Goal: Obtain resource: Download file/media

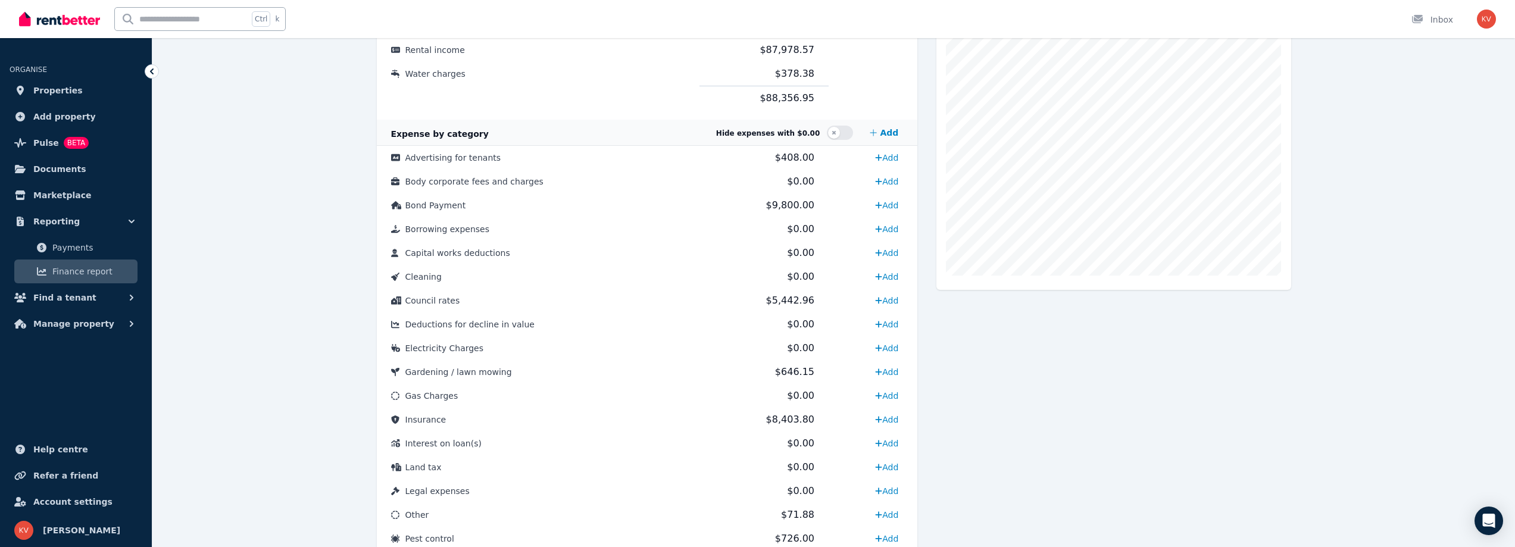
scroll to position [298, 0]
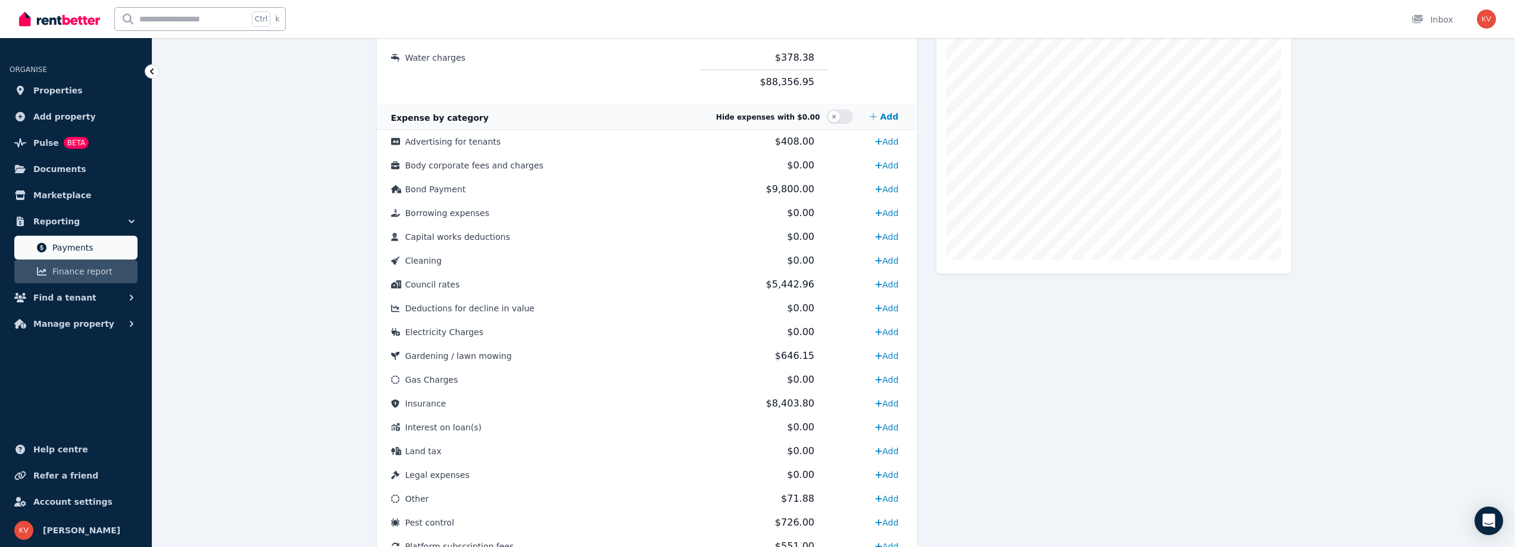
click at [94, 244] on span "Payments" at bounding box center [92, 247] width 80 height 14
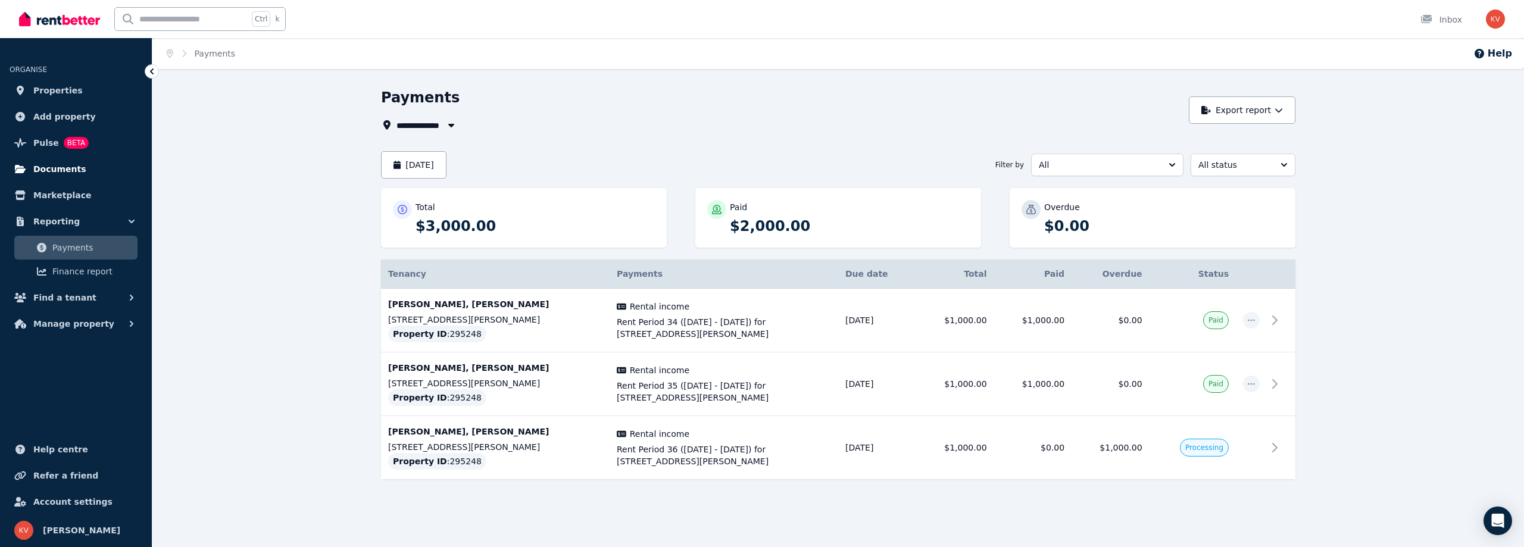
click at [58, 173] on span "Documents" at bounding box center [59, 169] width 53 height 14
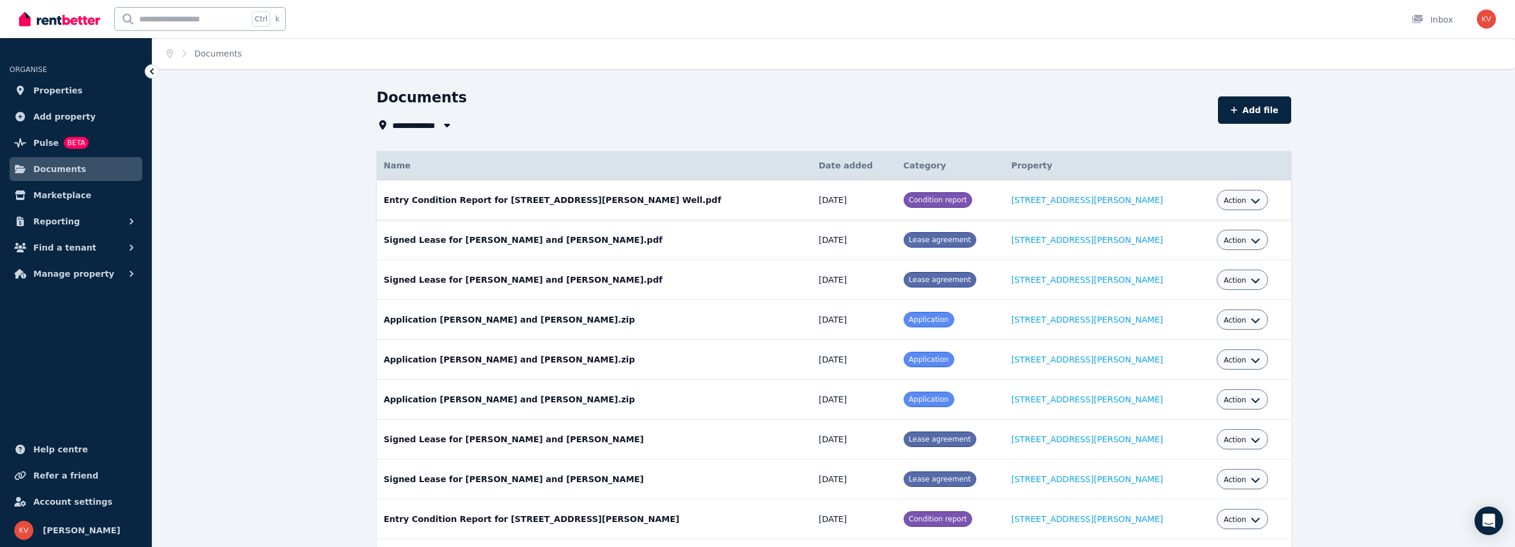
click at [602, 203] on td "Entry Condition Report for [STREET_ADDRESS][PERSON_NAME] Well.pdf Date added: […" at bounding box center [594, 200] width 435 height 40
click at [1226, 198] on button "Action" at bounding box center [1242, 201] width 37 height 10
click at [1199, 264] on link "Download" at bounding box center [1205, 270] width 114 height 21
click at [1224, 234] on div "Action" at bounding box center [1242, 240] width 37 height 14
click at [1226, 241] on button "Action" at bounding box center [1242, 241] width 37 height 10
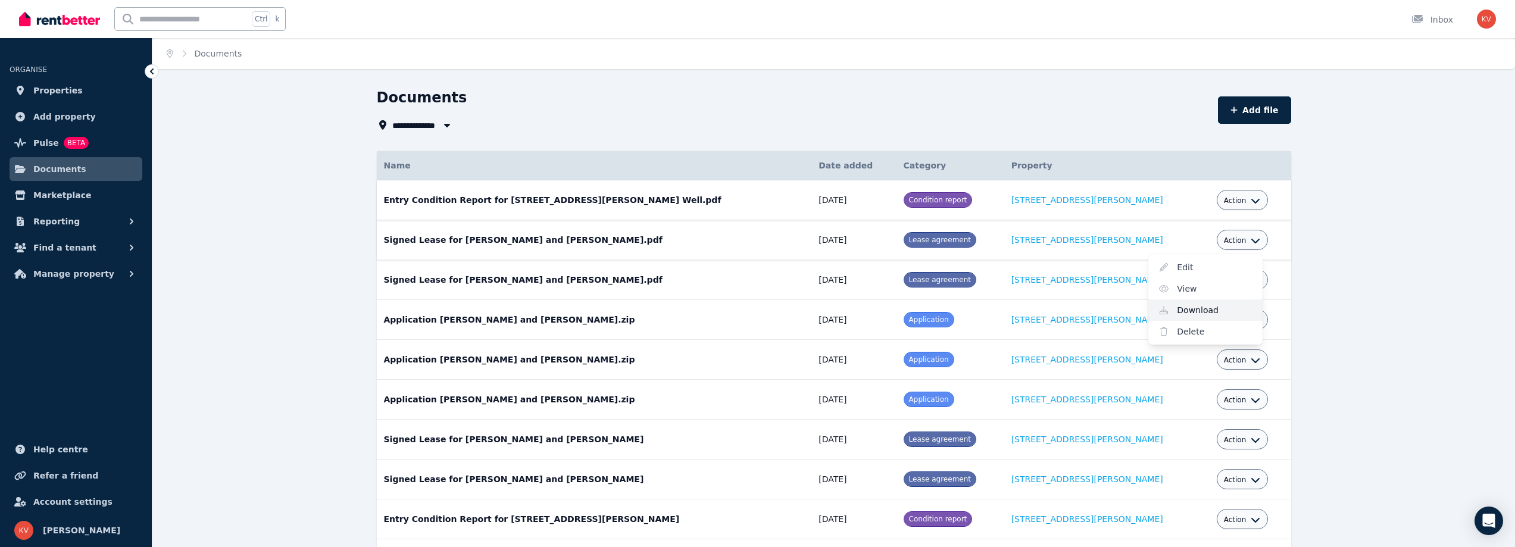
click at [1169, 308] on link "Download" at bounding box center [1205, 309] width 114 height 21
click at [1230, 275] on div "Action" at bounding box center [1242, 280] width 37 height 14
click at [1228, 287] on div "Action" at bounding box center [1243, 280] width 52 height 20
click at [1251, 285] on icon "button" at bounding box center [1256, 281] width 10 height 10
click at [1170, 331] on link "View" at bounding box center [1205, 328] width 114 height 21
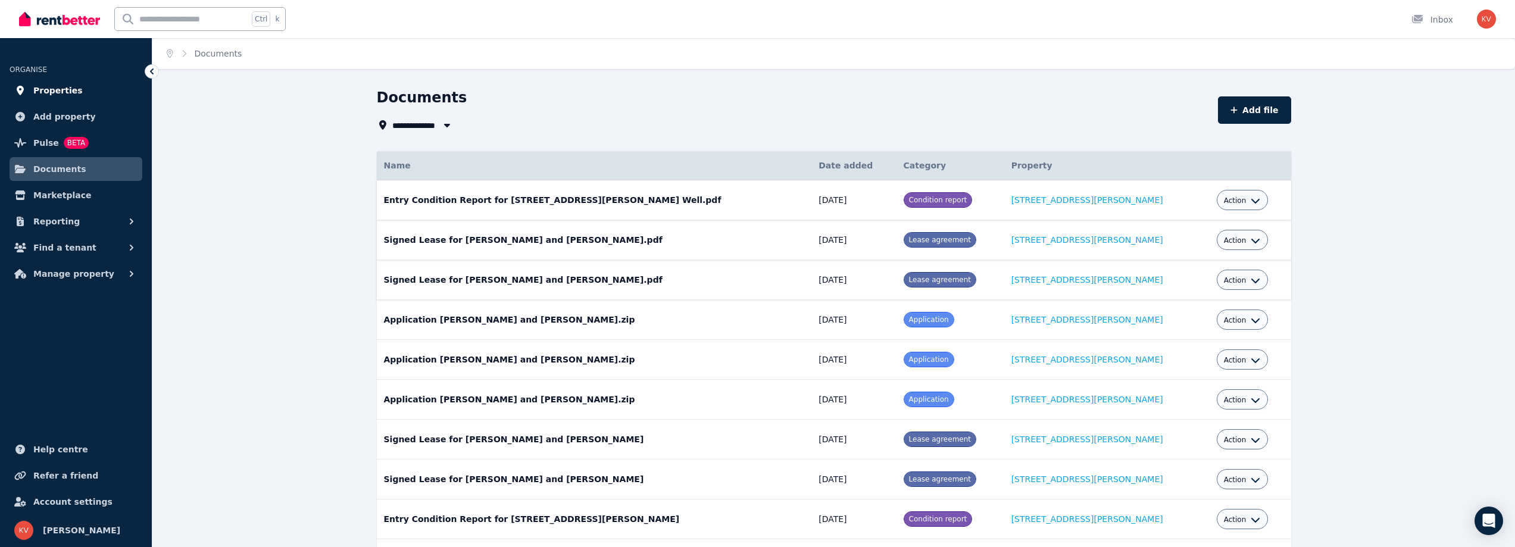
click at [70, 88] on span "Properties" at bounding box center [57, 90] width 49 height 14
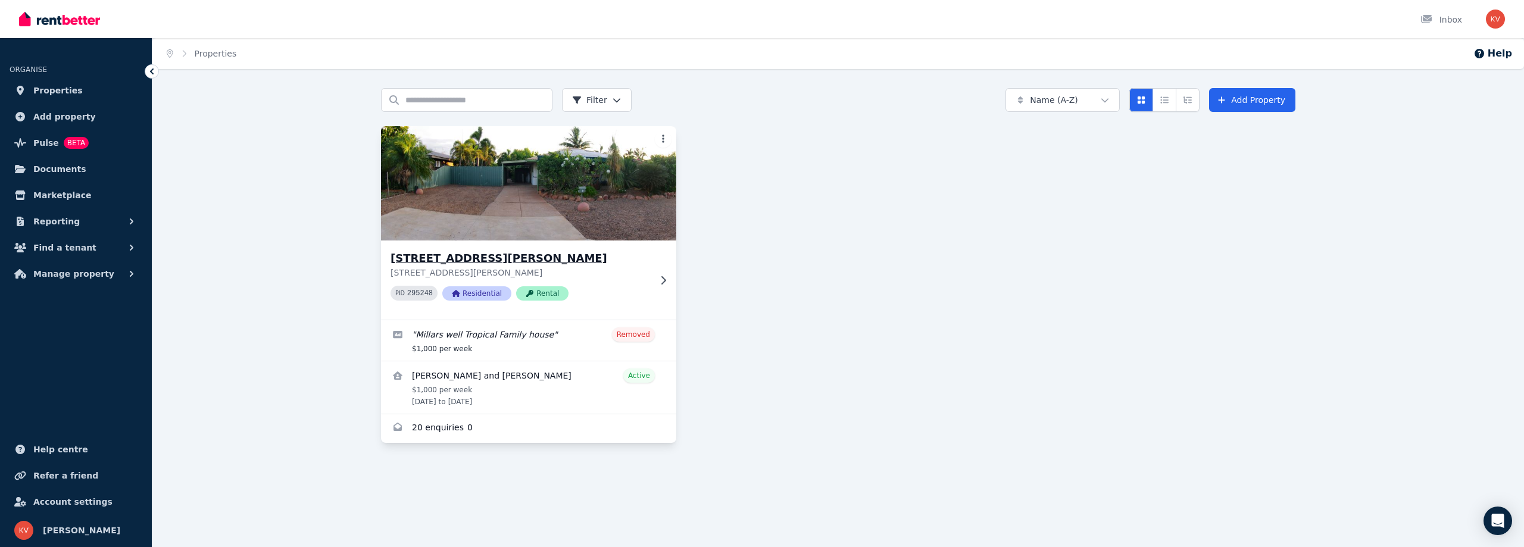
click at [580, 210] on img at bounding box center [529, 183] width 310 height 120
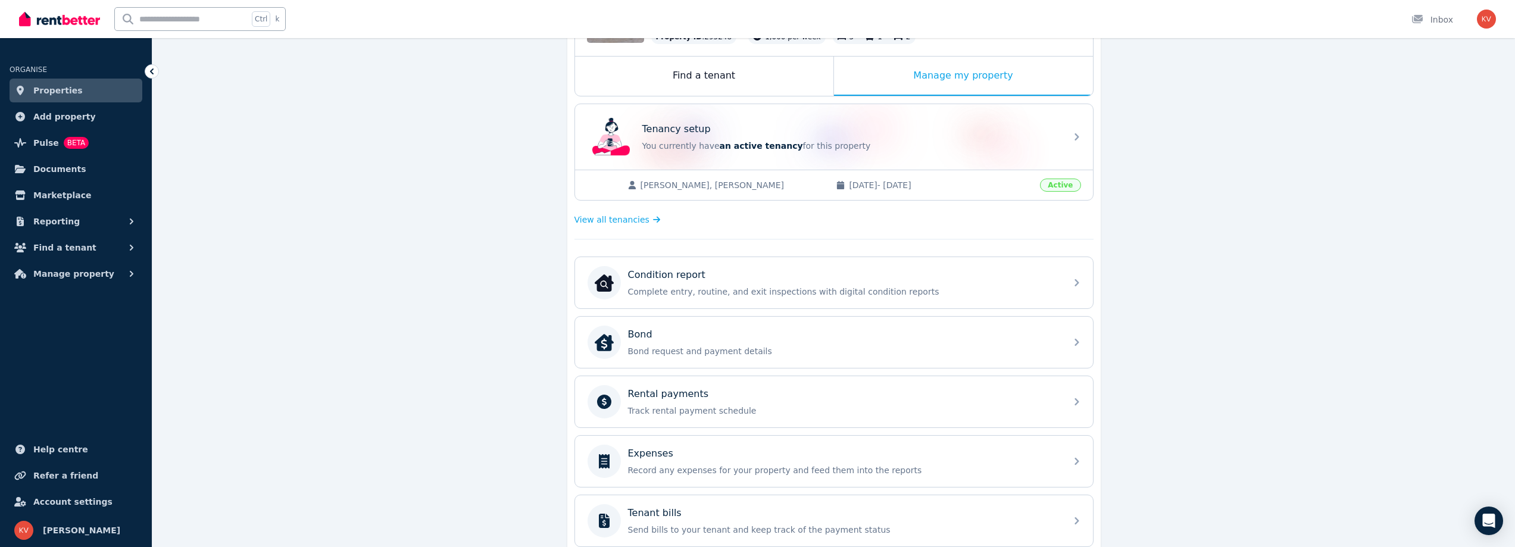
scroll to position [179, 0]
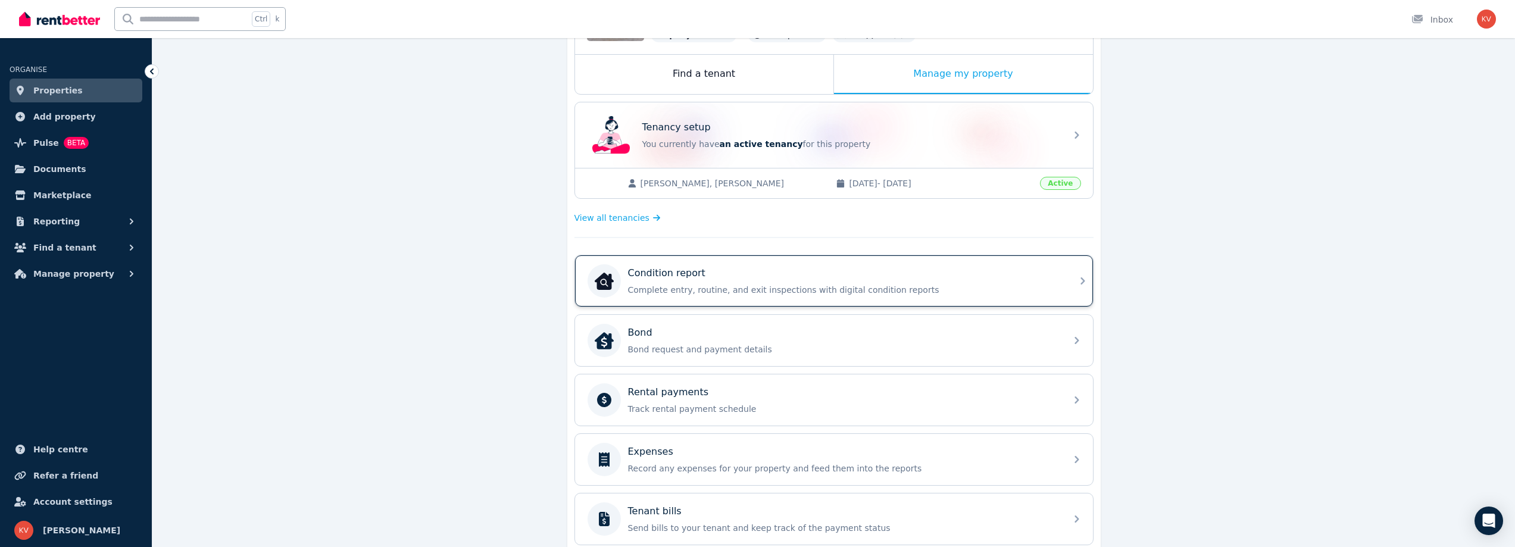
click at [1070, 284] on div "Condition report Complete entry, routine, and exit inspections with digital con…" at bounding box center [834, 280] width 518 height 51
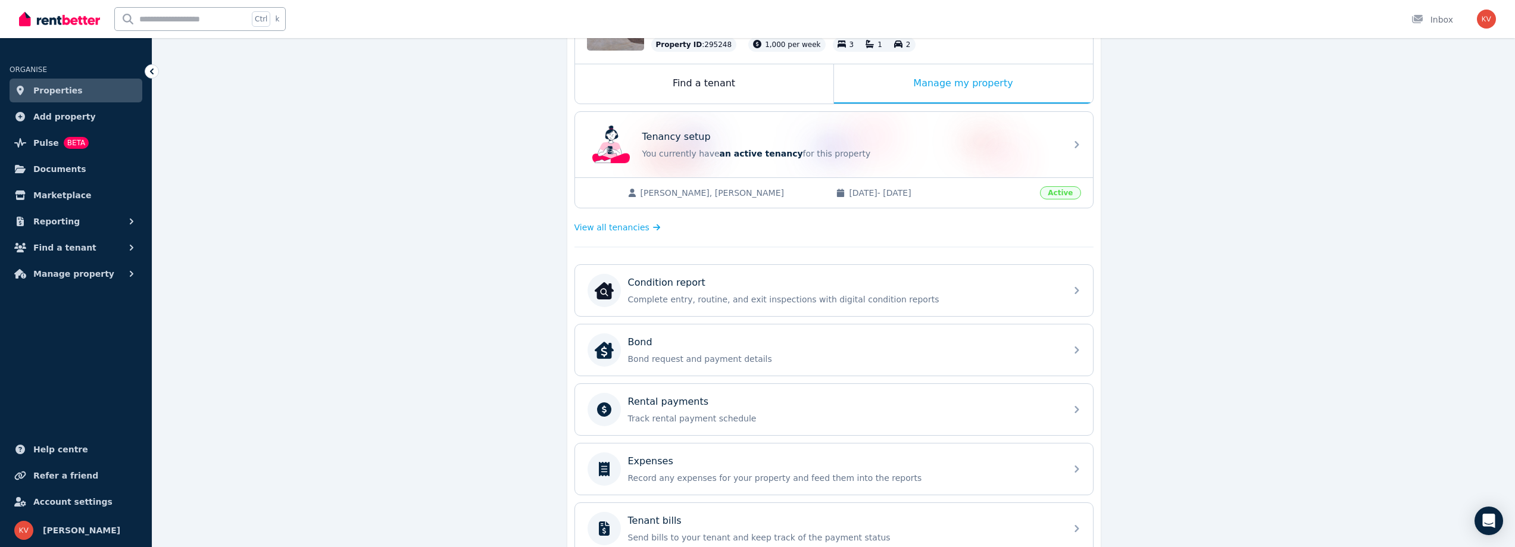
scroll to position [179, 0]
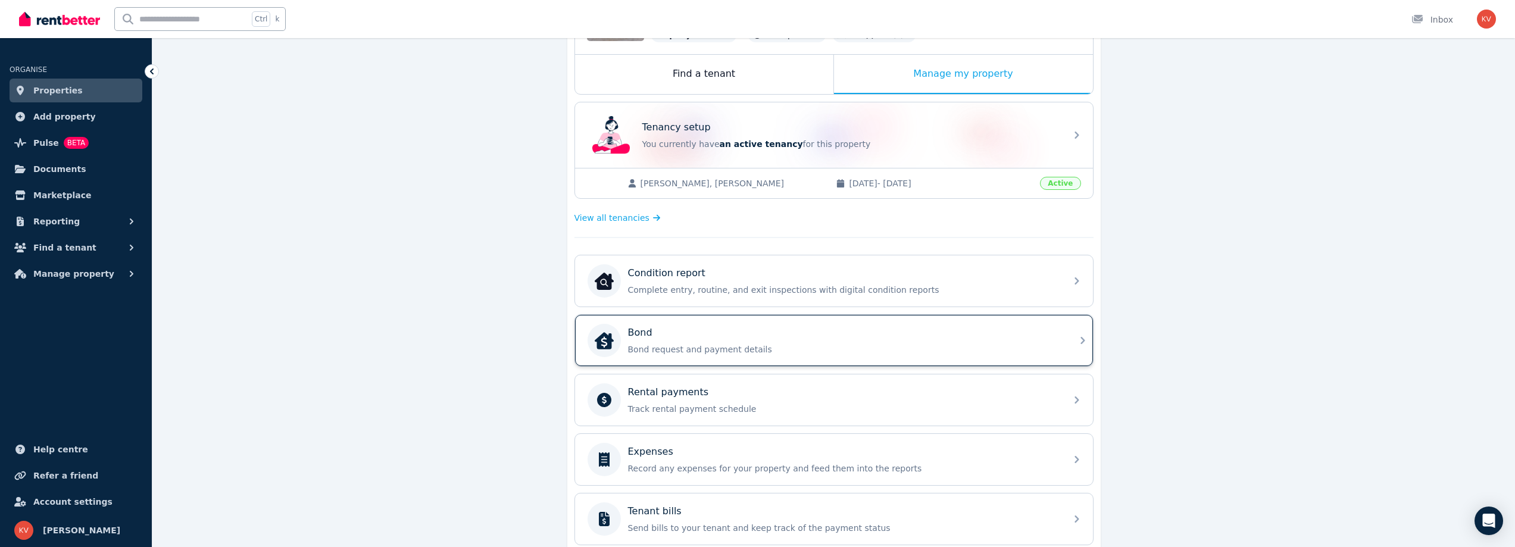
click at [1032, 352] on p "Bond request and payment details" at bounding box center [843, 349] width 431 height 12
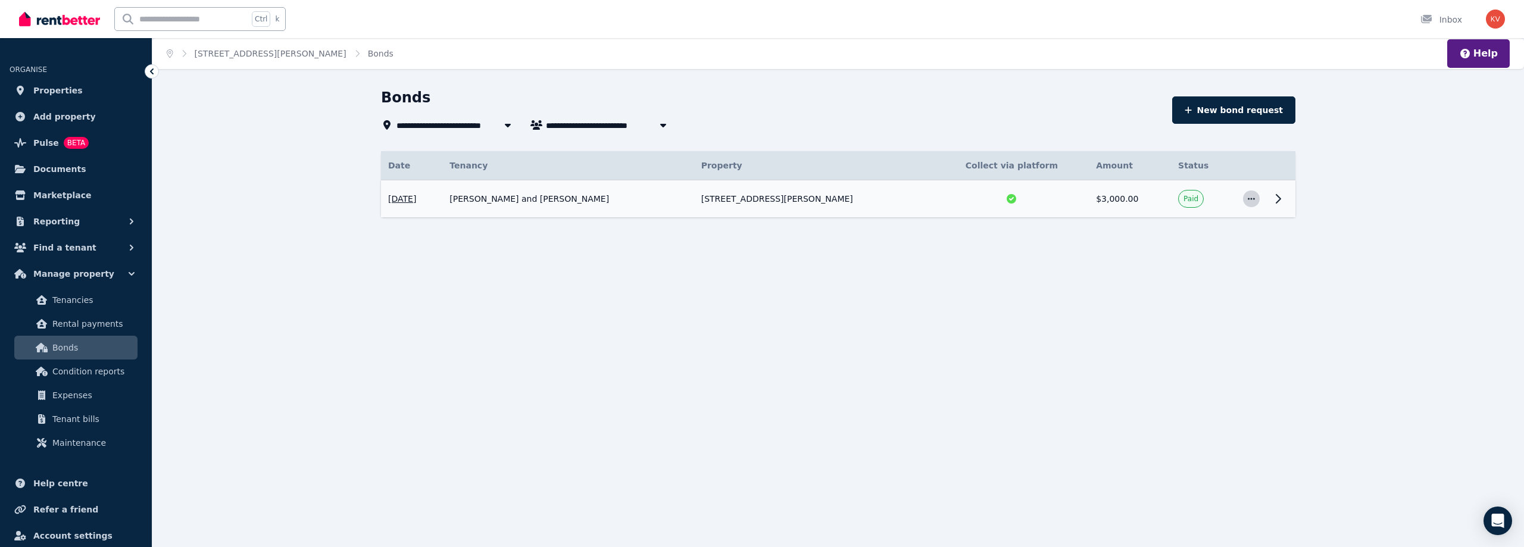
click at [1257, 195] on span "button" at bounding box center [1251, 198] width 17 height 17
click at [1218, 230] on span "View details" at bounding box center [1212, 231] width 76 height 14
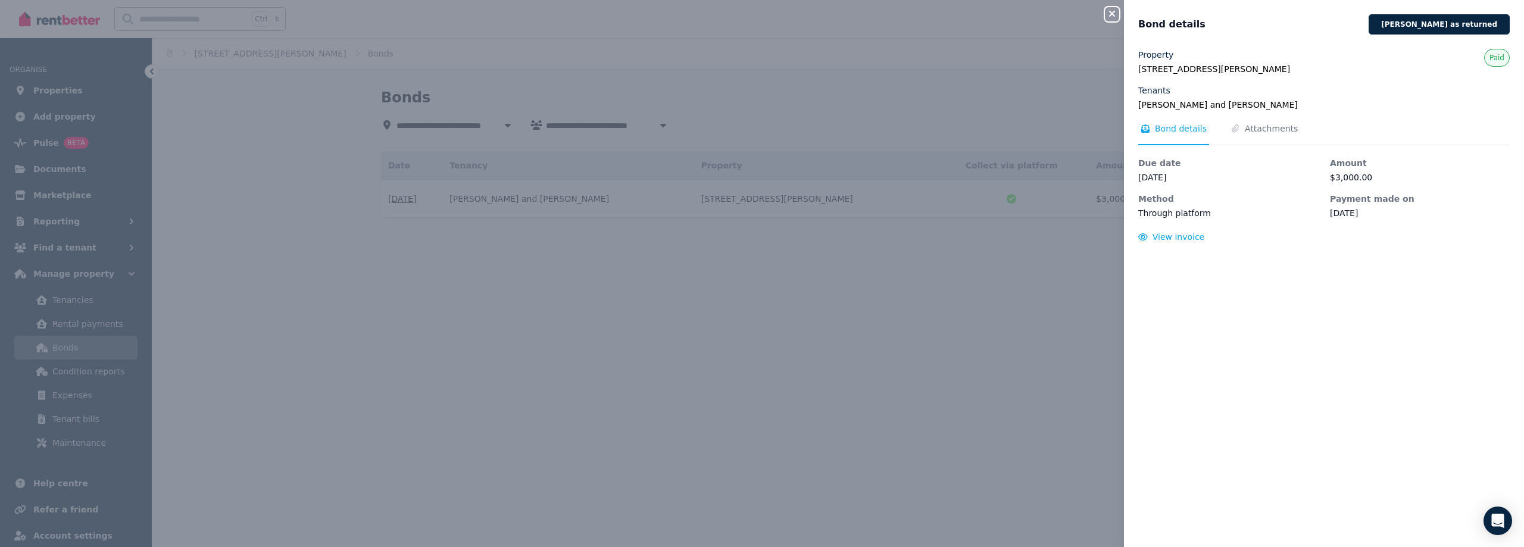
click at [1102, 262] on div "Close panel Bond details [PERSON_NAME] as returned Property [STREET_ADDRESS][PE…" at bounding box center [762, 273] width 1524 height 547
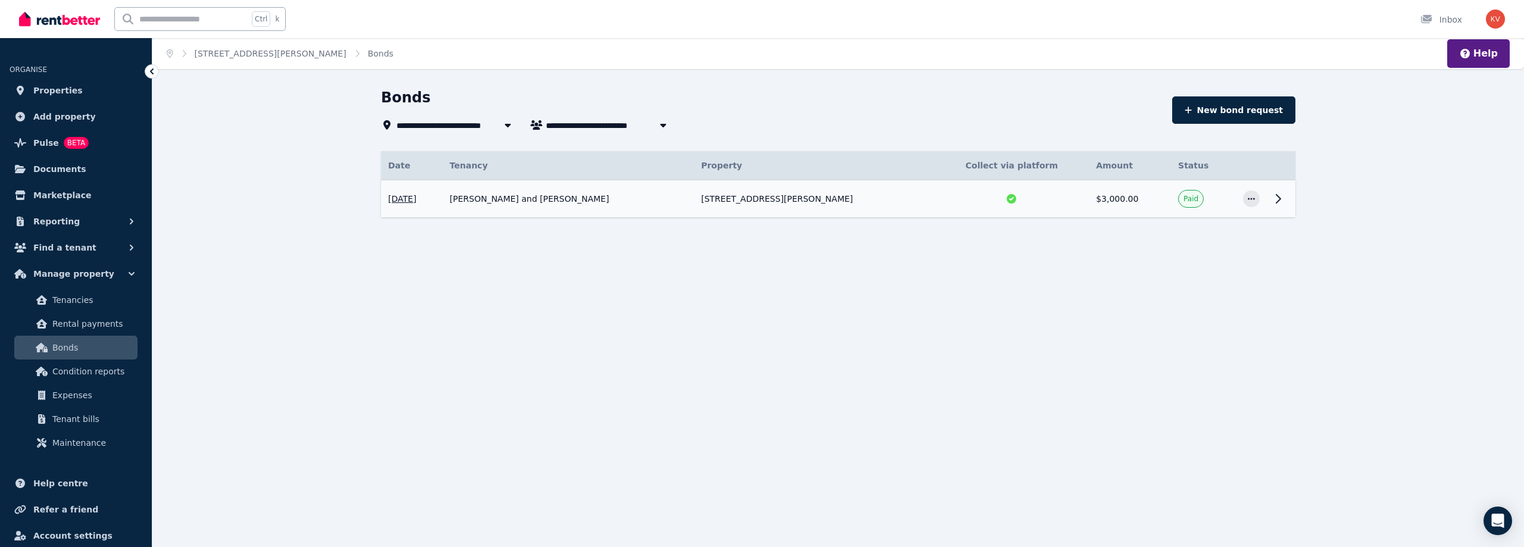
click at [1275, 199] on icon at bounding box center [1278, 199] width 14 height 14
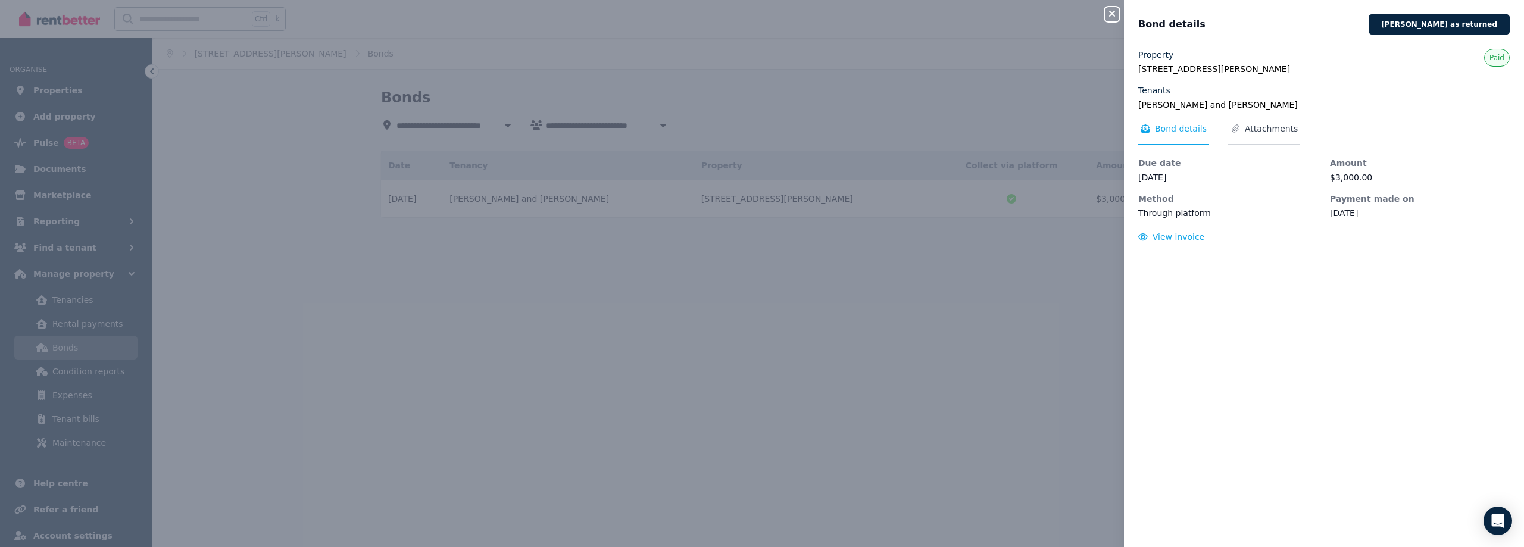
click at [1258, 126] on span "Attachments" at bounding box center [1271, 129] width 53 height 12
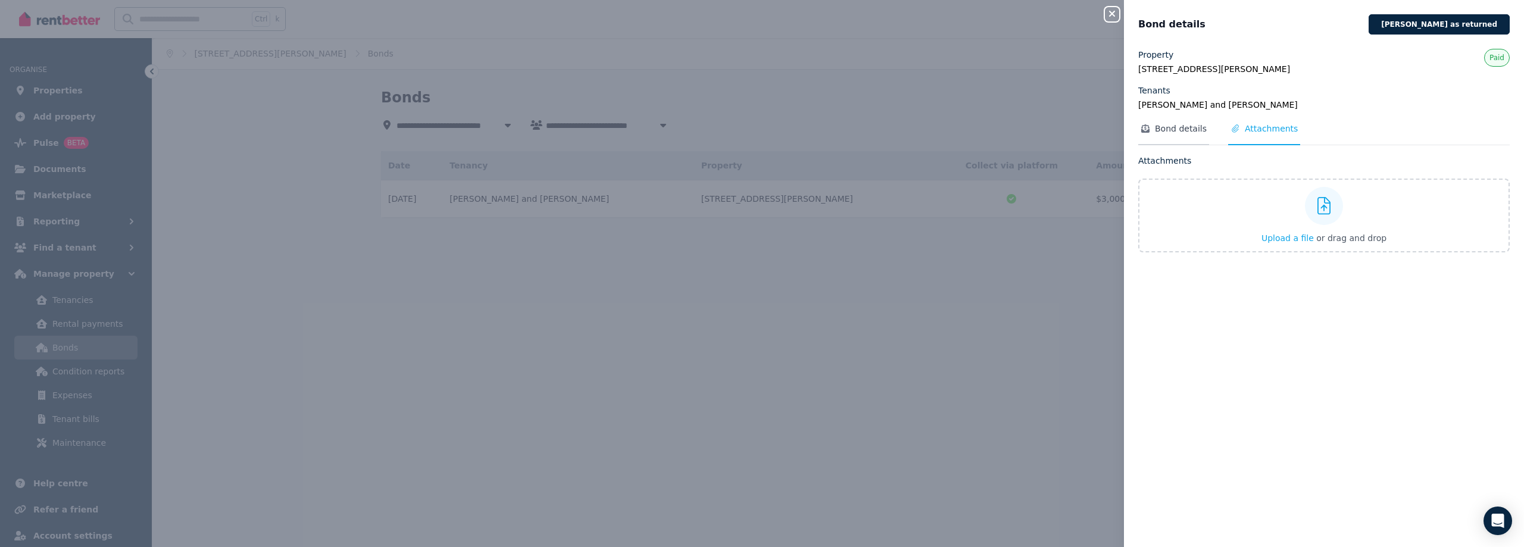
click at [1176, 131] on span "Bond details" at bounding box center [1181, 129] width 52 height 12
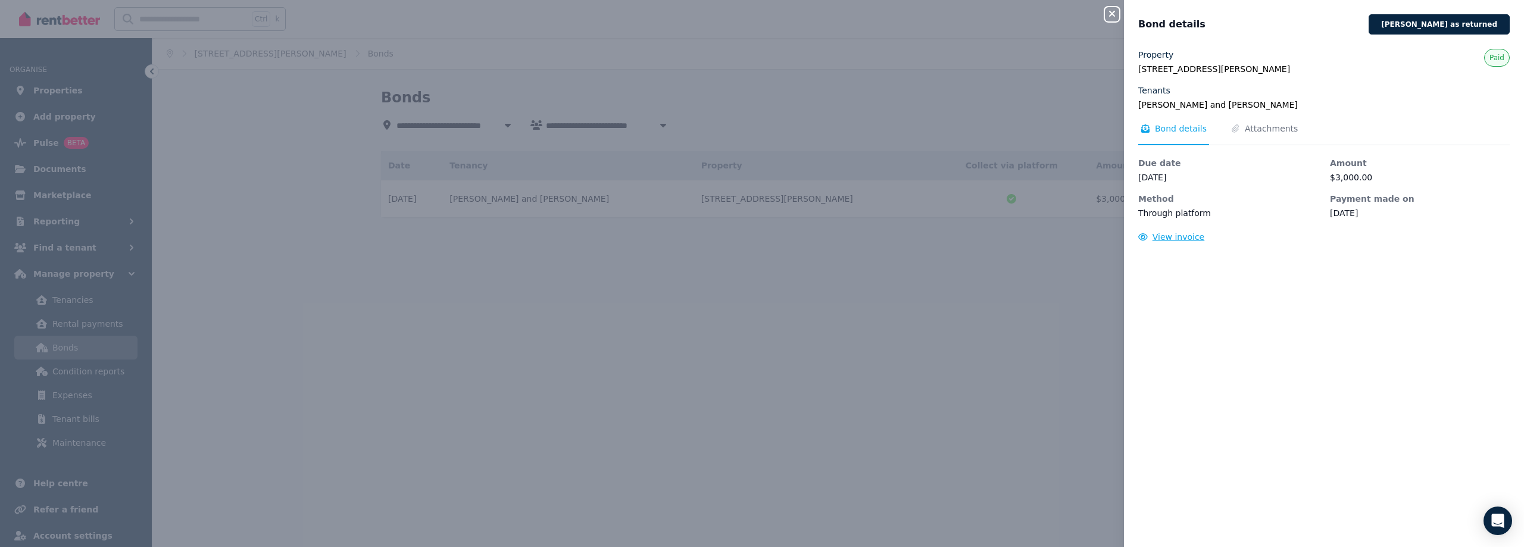
click at [1184, 235] on span "View invoice" at bounding box center [1178, 237] width 52 height 10
click at [1247, 127] on span "Attachments" at bounding box center [1271, 129] width 53 height 12
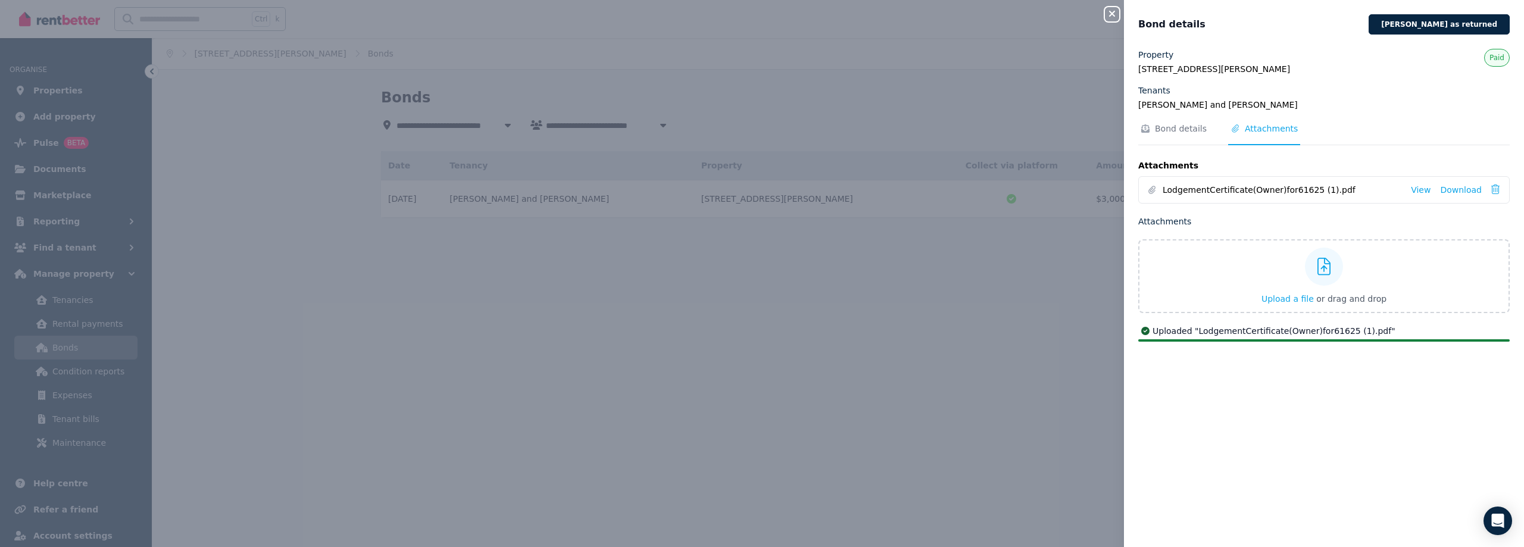
click at [979, 396] on div "Close panel Bond details [PERSON_NAME] as returned Property [STREET_ADDRESS][PE…" at bounding box center [762, 273] width 1524 height 547
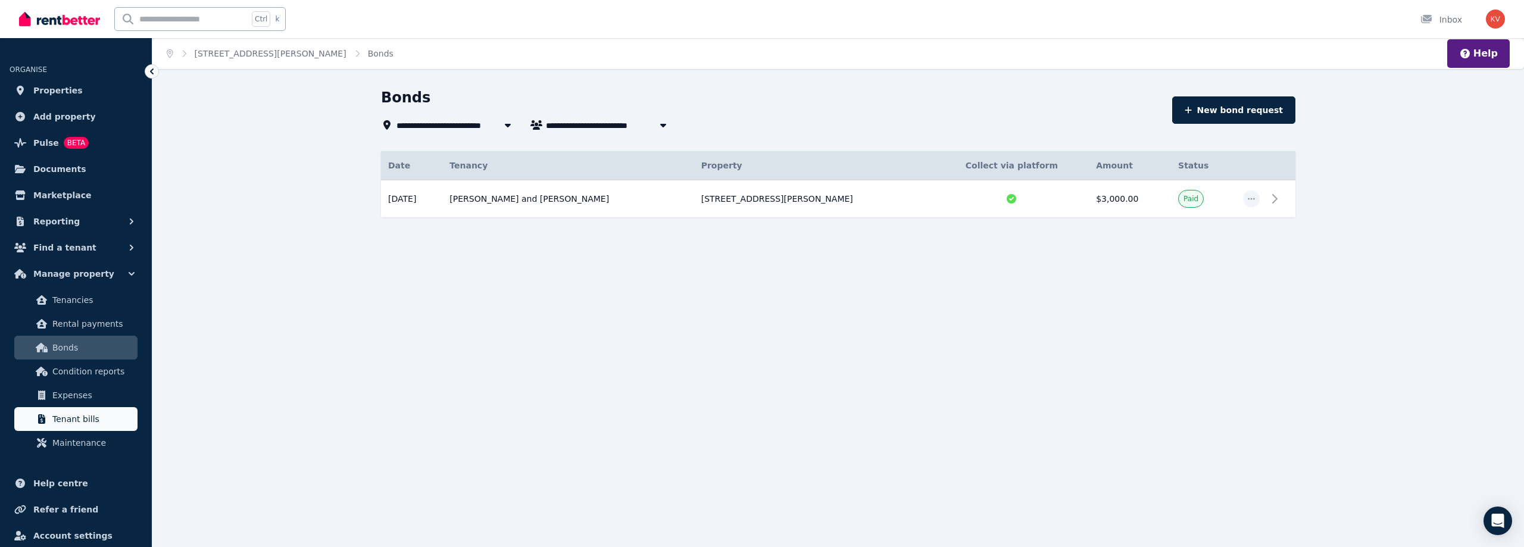
click at [79, 416] on span "Tenant bills" at bounding box center [92, 419] width 80 height 14
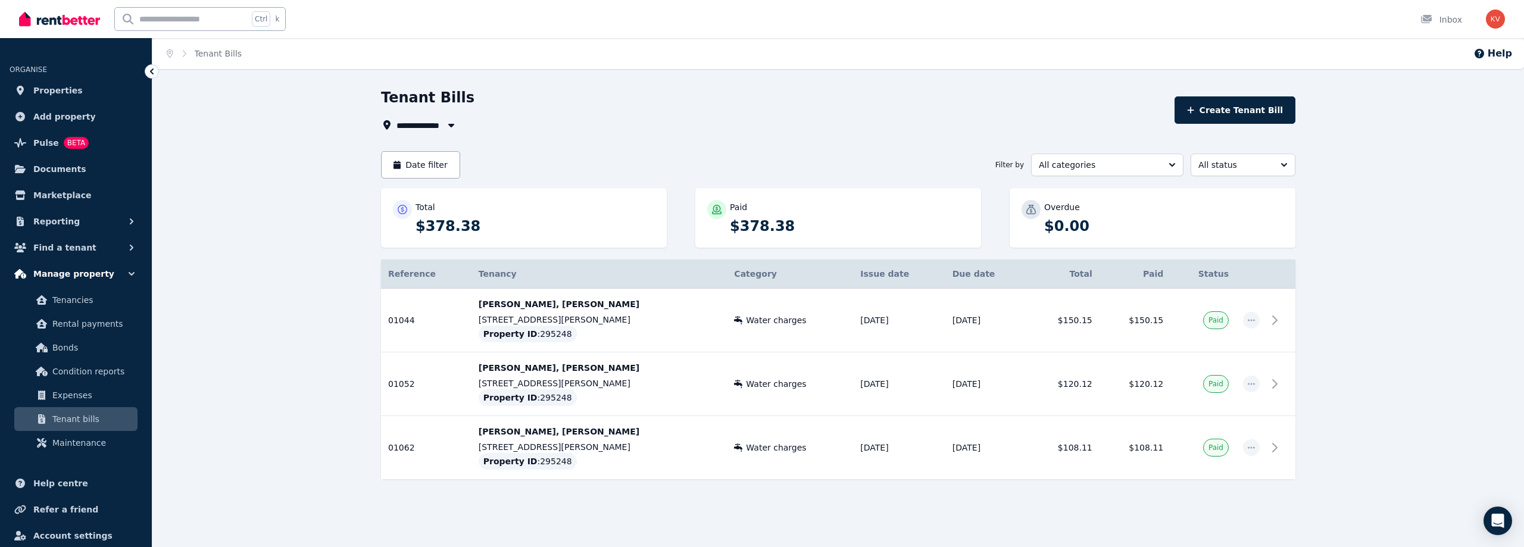
click at [69, 273] on span "Manage property" at bounding box center [73, 274] width 81 height 14
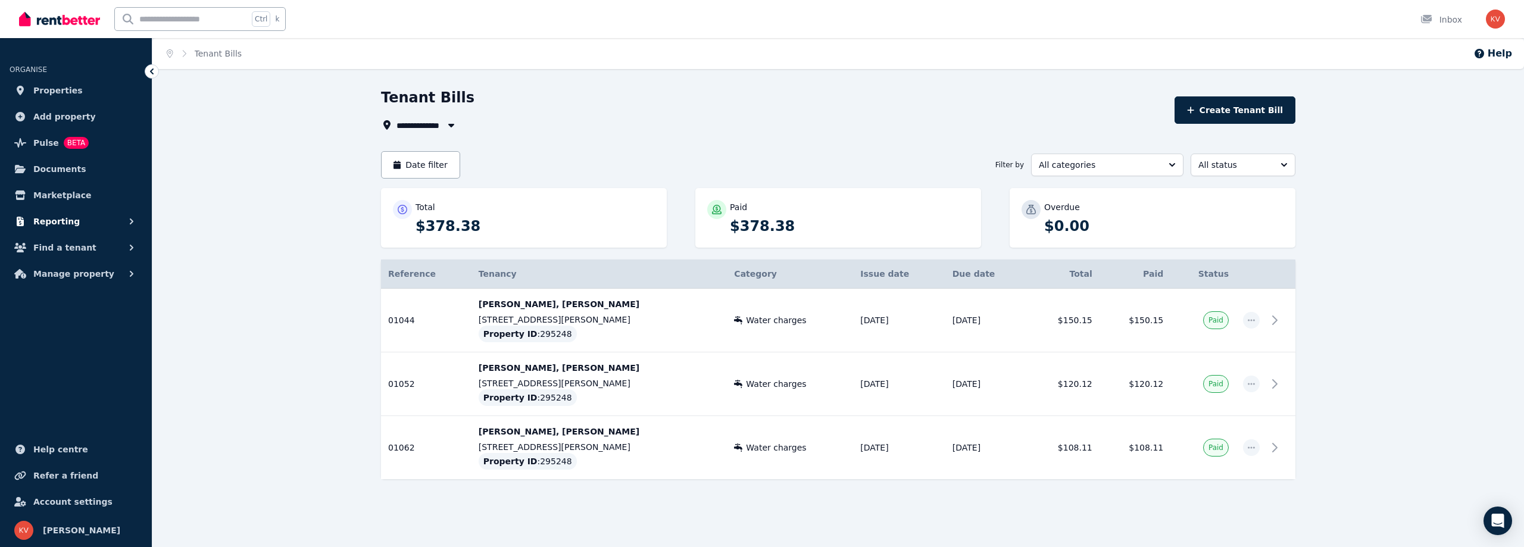
click at [135, 221] on icon "button" at bounding box center [132, 221] width 12 height 12
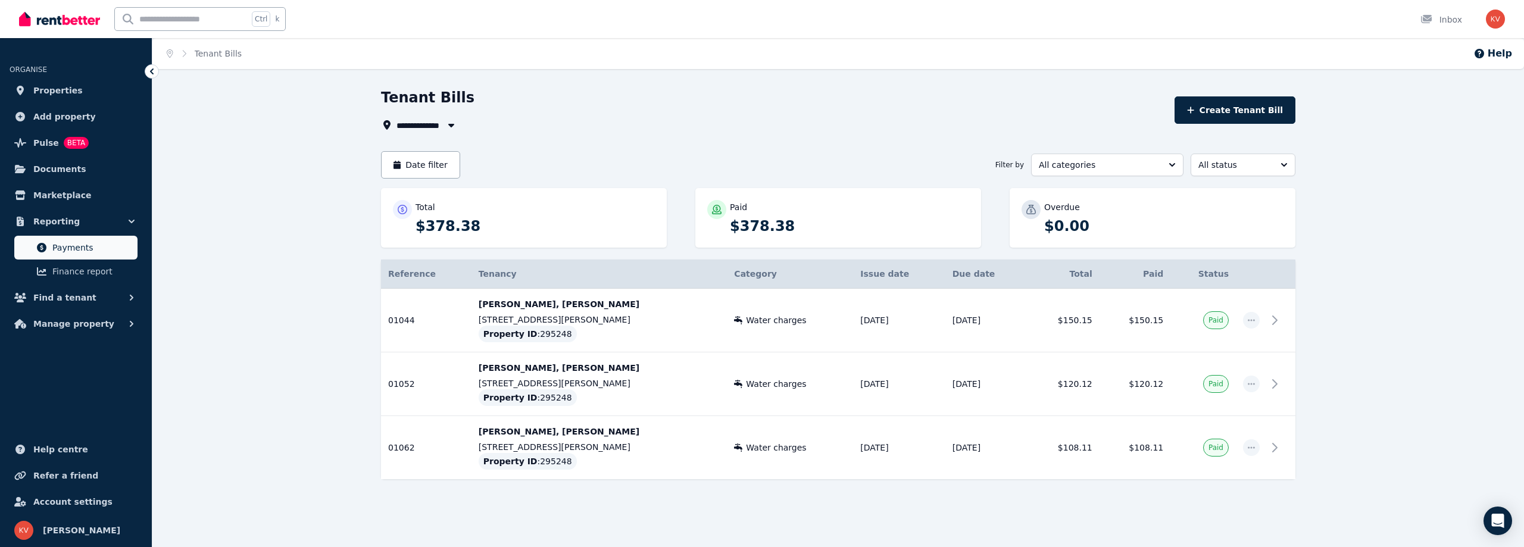
click at [82, 246] on span "Payments" at bounding box center [92, 247] width 80 height 14
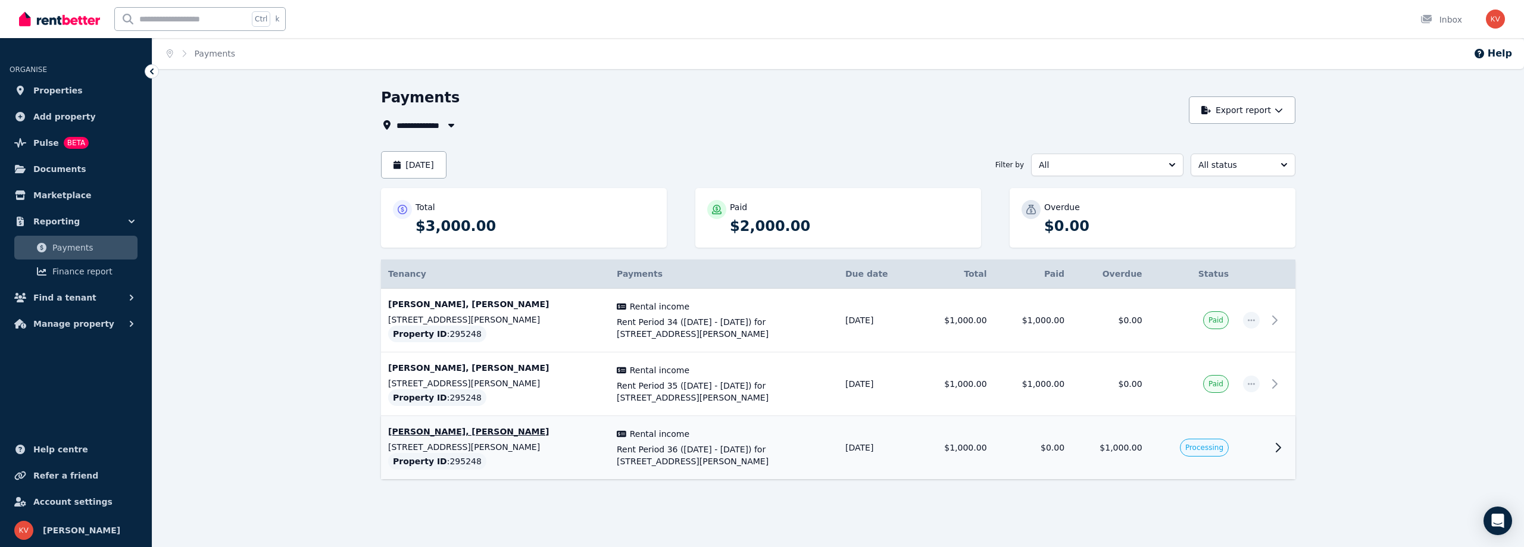
click at [507, 430] on p "[PERSON_NAME], [PERSON_NAME]" at bounding box center [495, 432] width 214 height 12
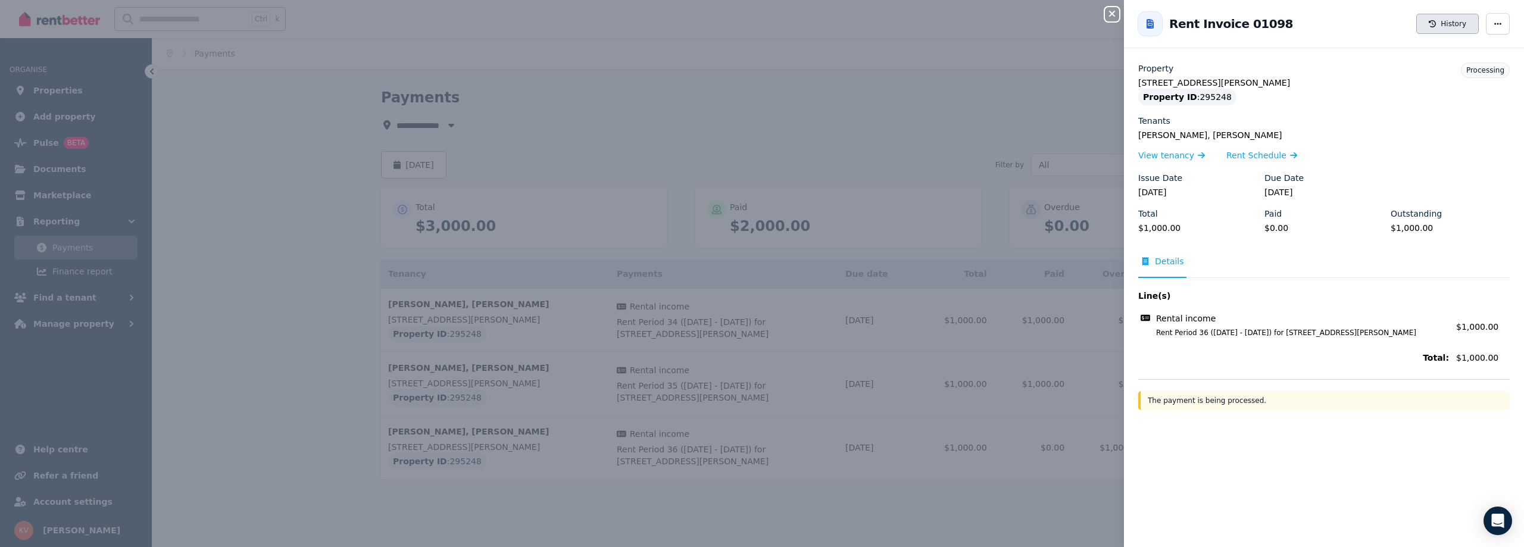
click at [1440, 27] on button "History" at bounding box center [1447, 24] width 62 height 20
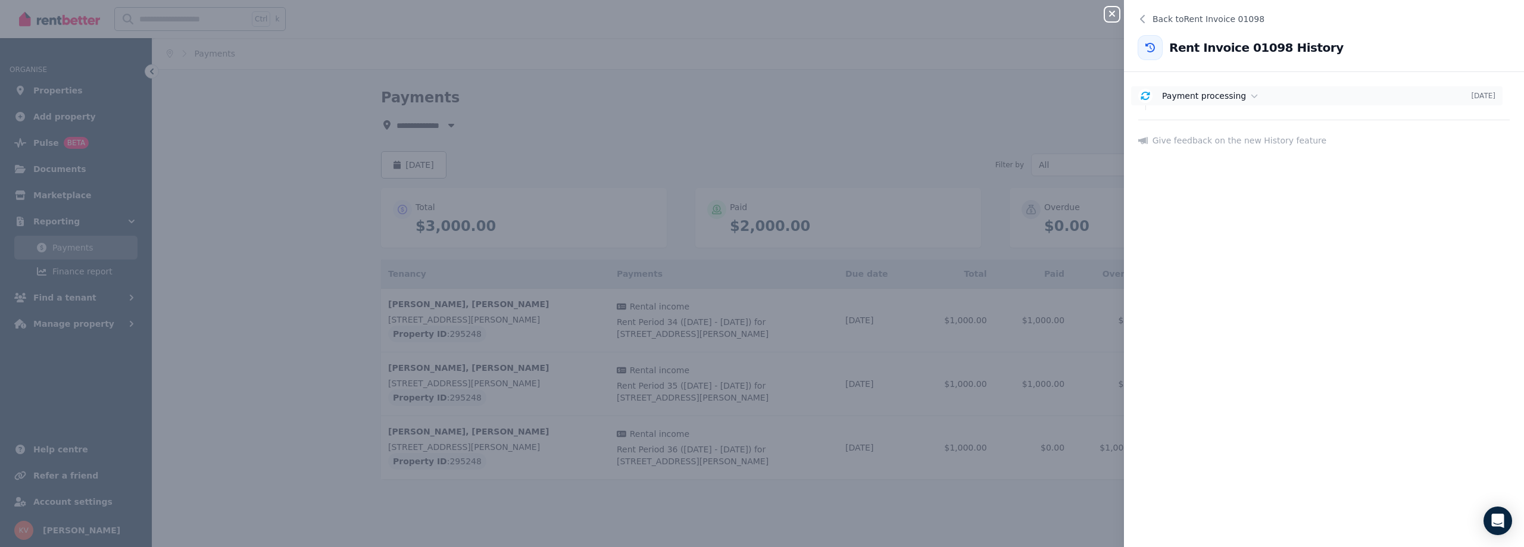
click at [1251, 94] on icon at bounding box center [1254, 96] width 7 height 8
click at [1028, 72] on div "Close panel Back to Rent Invoice 01098 Rent Invoice 01098 History Payment proce…" at bounding box center [762, 273] width 1524 height 547
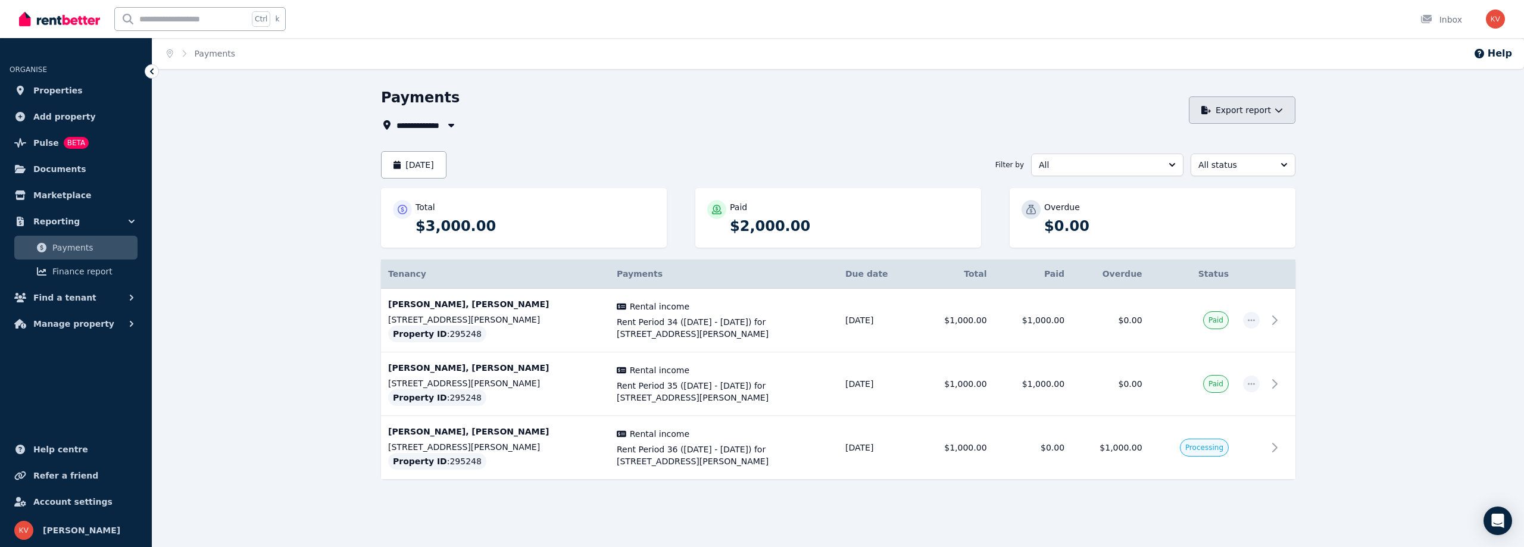
click at [1250, 118] on button "Export report" at bounding box center [1242, 109] width 107 height 27
click at [1218, 132] on button "PDF" at bounding box center [1230, 141] width 133 height 21
click at [826, 385] on span "Rent Period 35 ([DATE] - [DATE]) for [STREET_ADDRESS][PERSON_NAME]" at bounding box center [724, 392] width 214 height 24
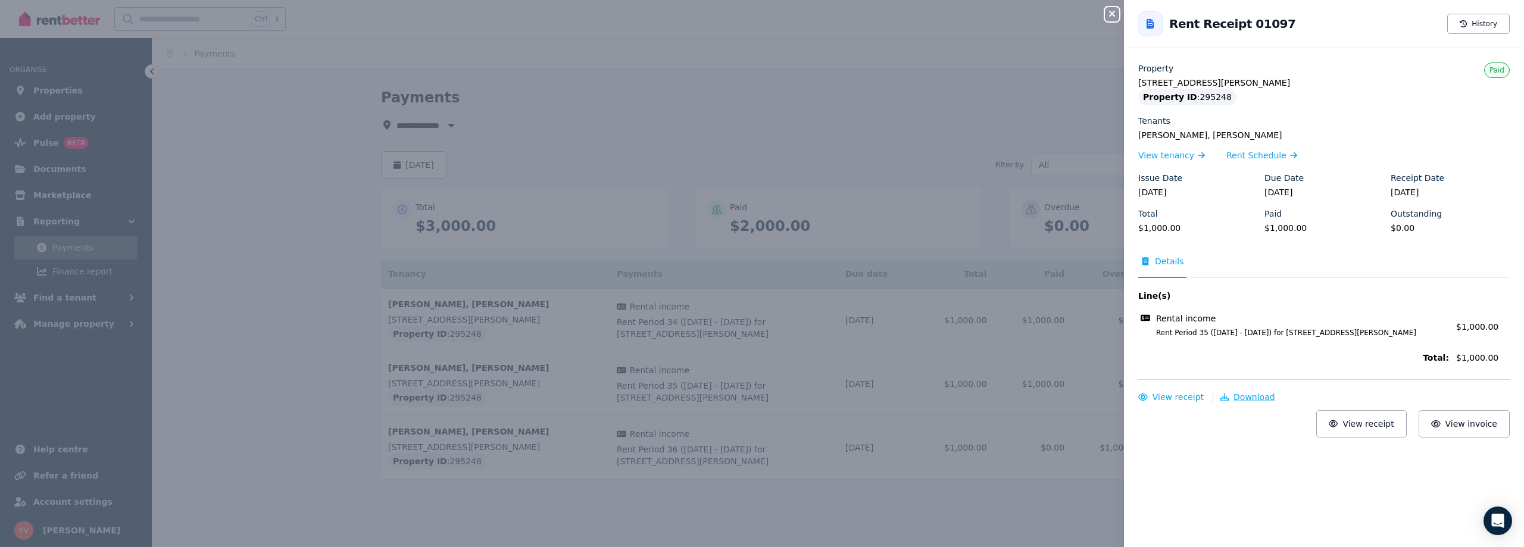
click at [1240, 398] on span "Download" at bounding box center [1254, 397] width 42 height 10
